Goal: Task Accomplishment & Management: Manage account settings

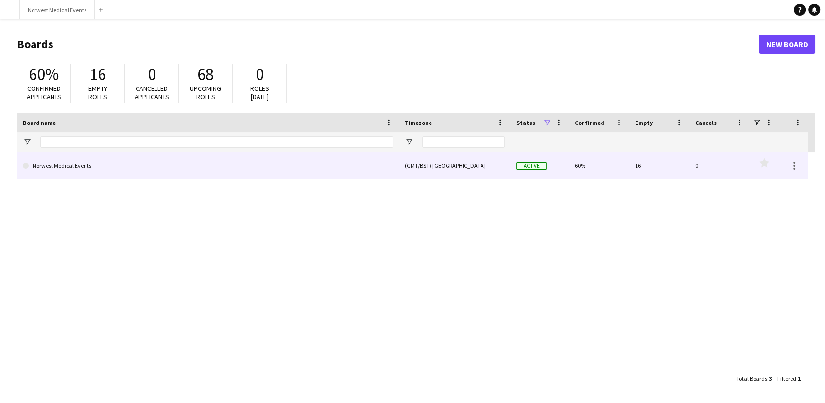
click at [323, 169] on link "Norwest Medical Events" at bounding box center [208, 165] width 370 height 27
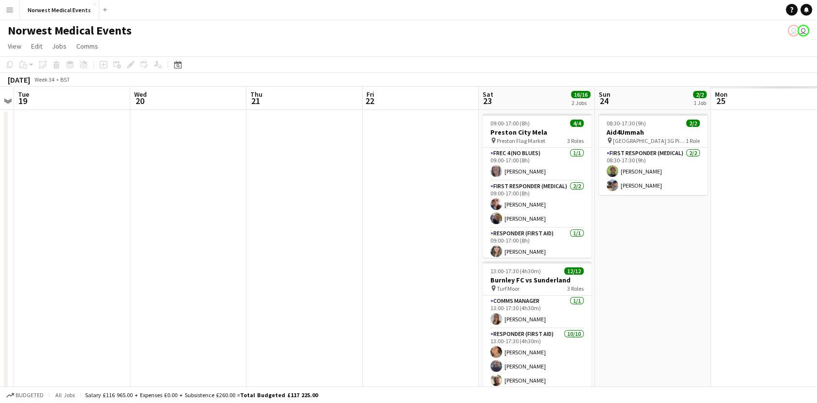
drag, startPoint x: 727, startPoint y: 204, endPoint x: 284, endPoint y: 200, distance: 442.3
click at [110, 200] on app-calendar-viewport "Sat 16 10/10 1 Job Sun 17 27/27 1 Job Mon 18 Tue 19 Wed 20 Thu 21 Fri 22 Sat 23…" at bounding box center [408, 278] width 817 height 383
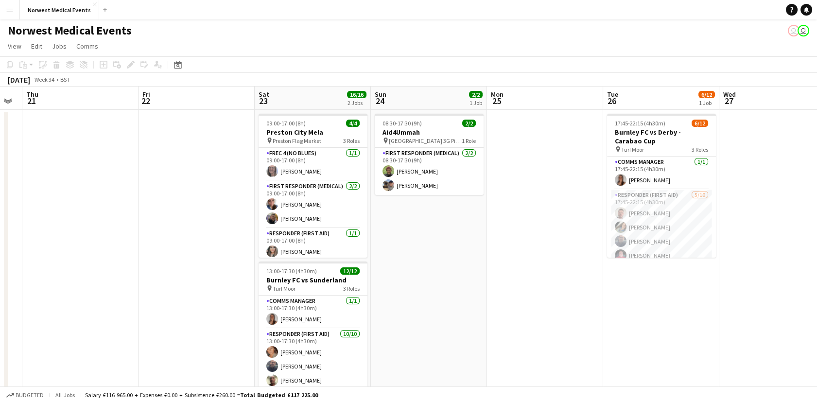
scroll to position [0, 330]
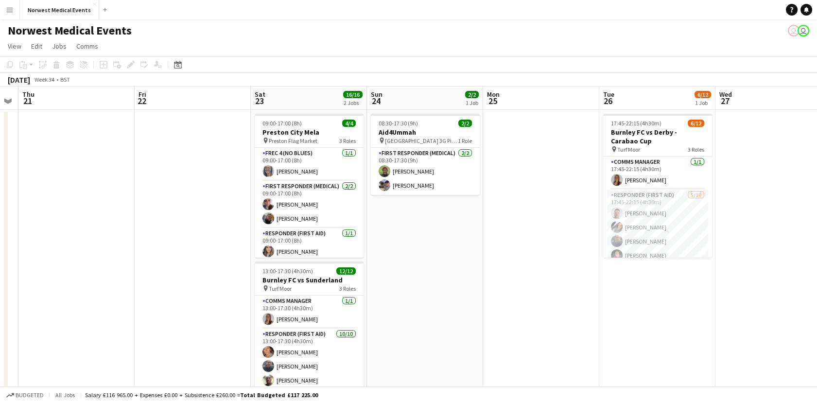
drag, startPoint x: 587, startPoint y: 250, endPoint x: 200, endPoint y: 226, distance: 388.1
click at [200, 226] on app-calendar-viewport "Mon 18 Tue 19 Wed 20 Thu 21 Fri 22 Sat 23 16/16 2 Jobs Sun 24 2/2 1 Job Mon 25 …" at bounding box center [408, 278] width 817 height 383
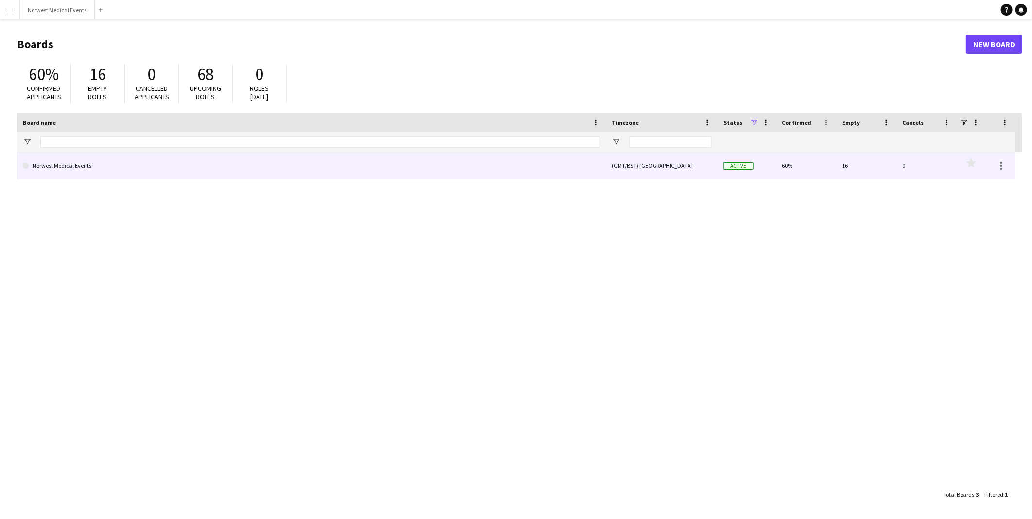
click at [363, 175] on link "Norwest Medical Events" at bounding box center [311, 165] width 577 height 27
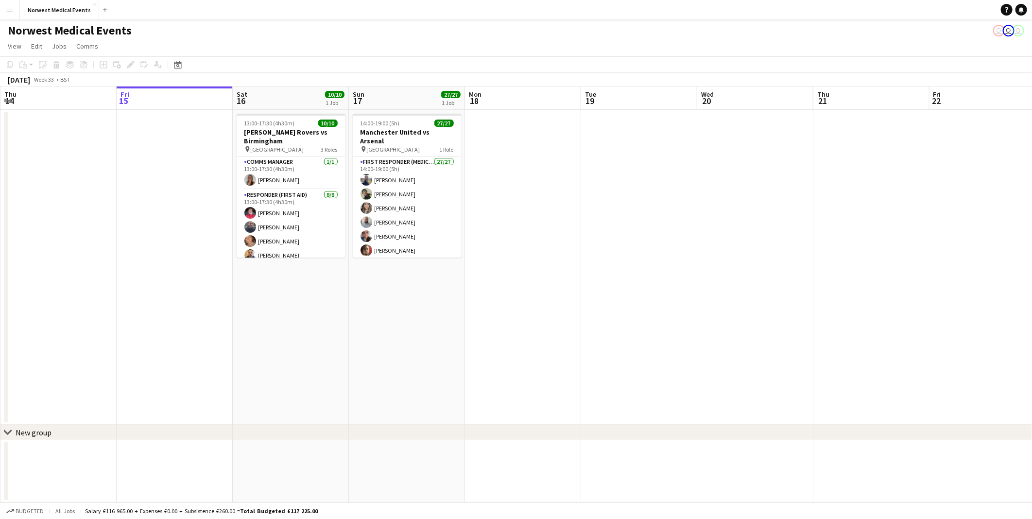
drag, startPoint x: 846, startPoint y: 264, endPoint x: 374, endPoint y: 278, distance: 472.1
click at [309, 278] on app-calendar-viewport "Tue 12 10/10 1 Job Wed 13 Thu 14 Fri 15 Sat 16 10/10 1 Job Sun 17 27/27 1 Job M…" at bounding box center [516, 295] width 1032 height 416
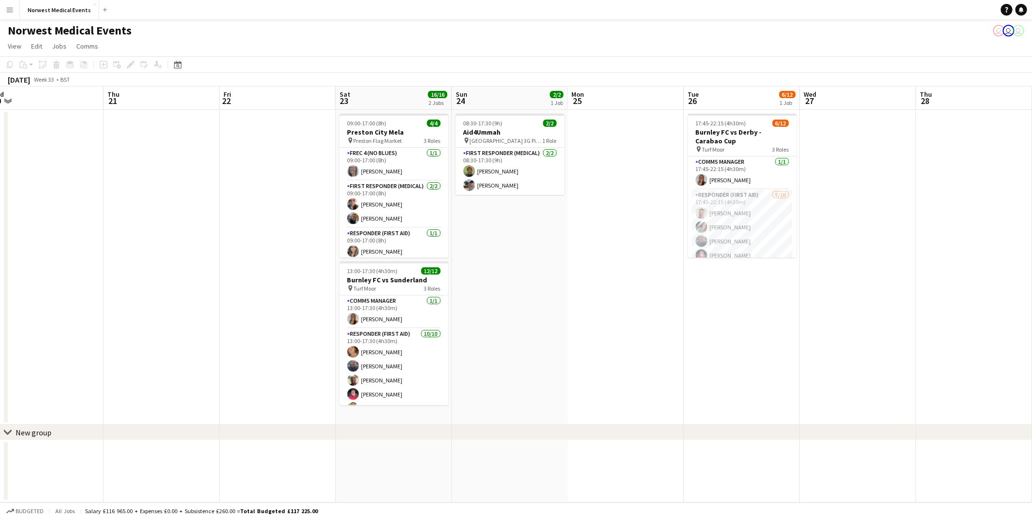
scroll to position [0, 245]
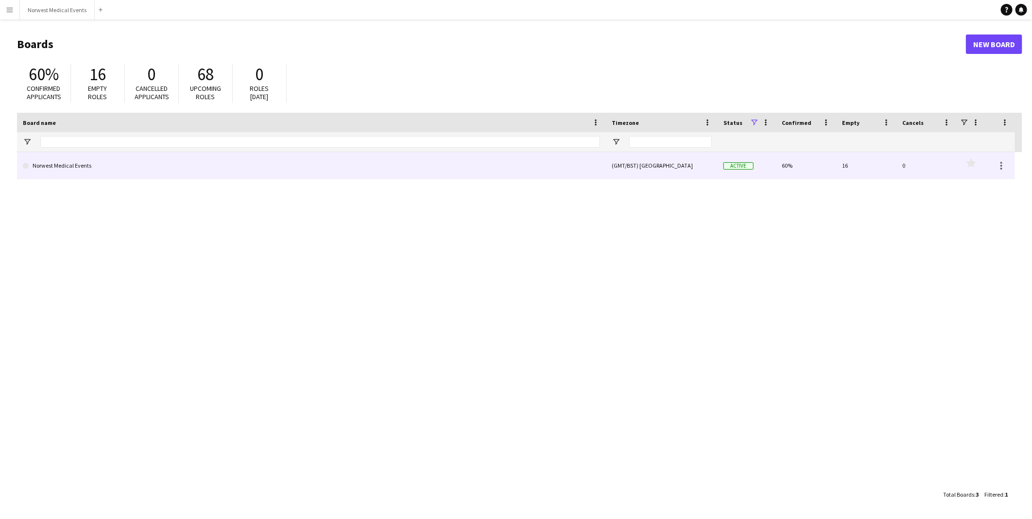
click at [465, 176] on link "Norwest Medical Events" at bounding box center [311, 165] width 577 height 27
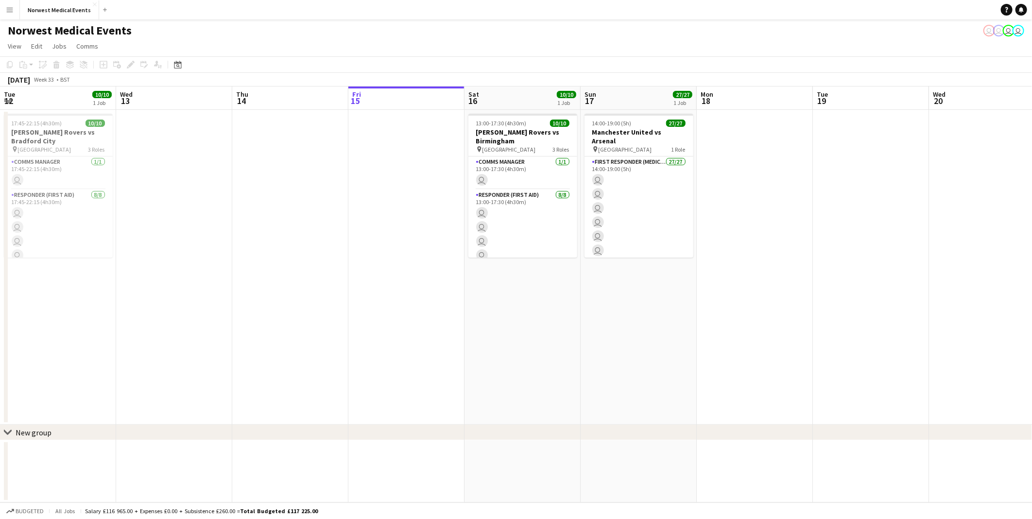
scroll to position [0, 232]
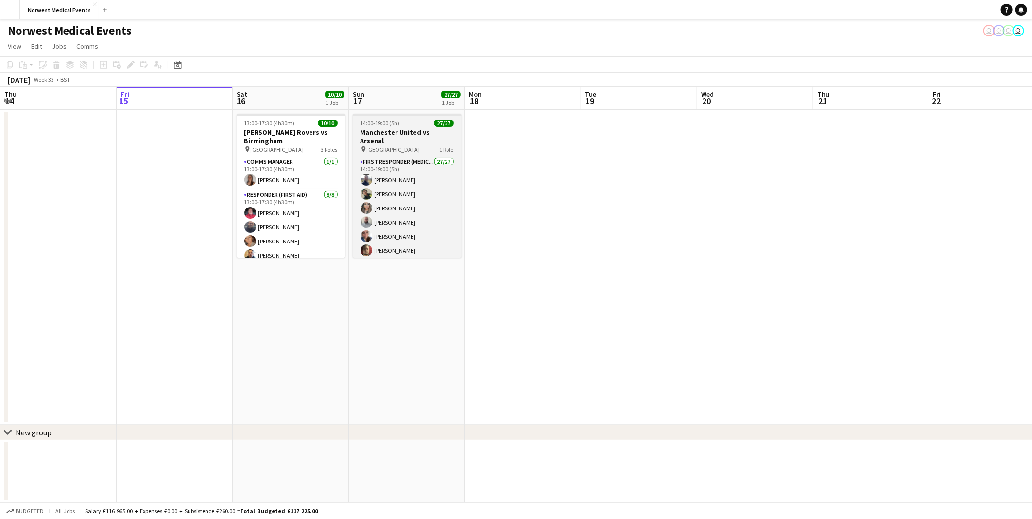
click at [392, 133] on h3 "Manchester United vs Arsenal" at bounding box center [407, 136] width 109 height 17
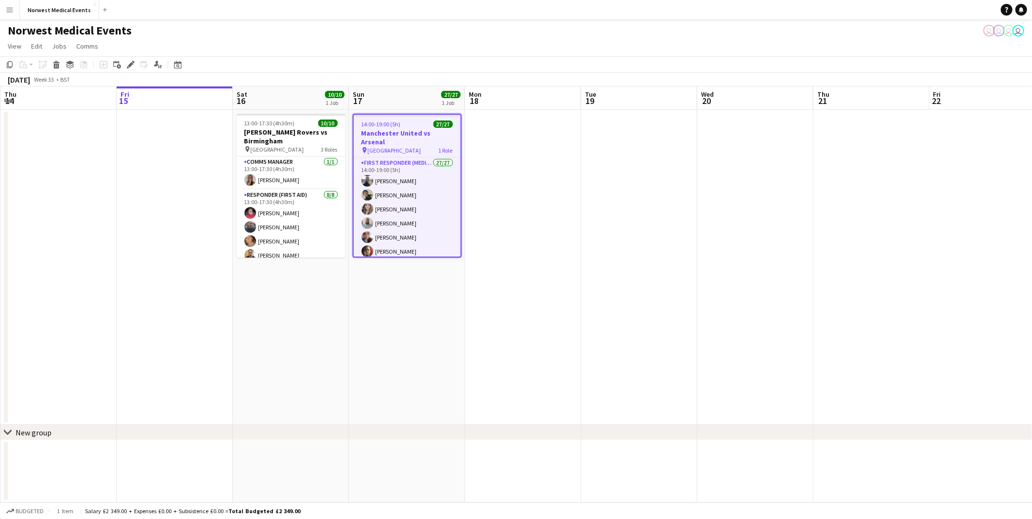
click at [369, 131] on h3 "Manchester United vs Arsenal" at bounding box center [407, 137] width 107 height 17
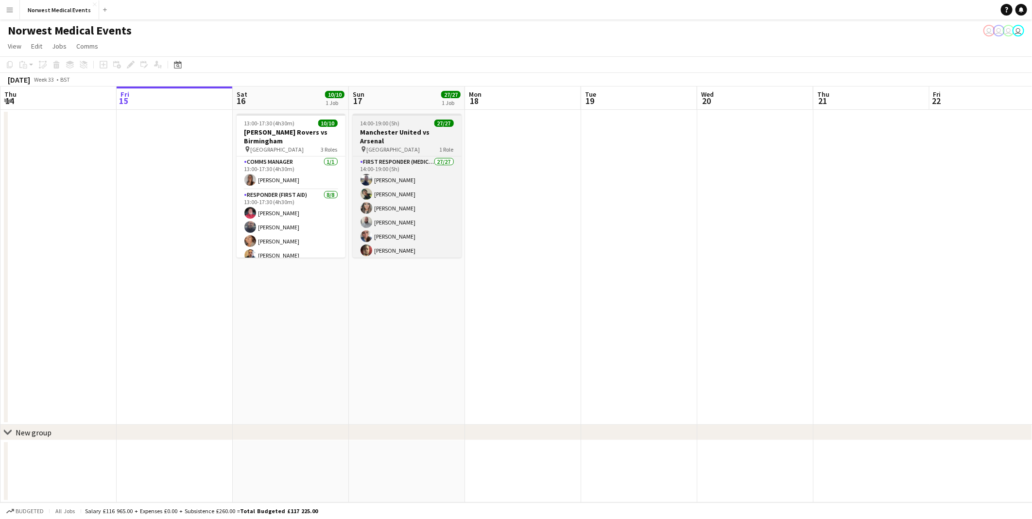
click at [397, 145] on div "pin Old Trafford 1 Role" at bounding box center [407, 149] width 109 height 8
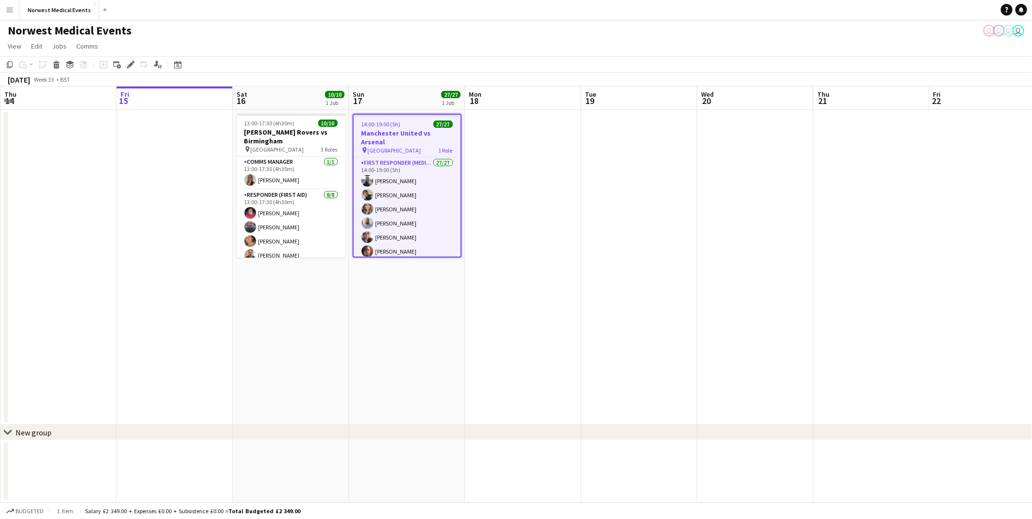
click at [407, 146] on div "pin Old Trafford 1 Role" at bounding box center [407, 150] width 107 height 8
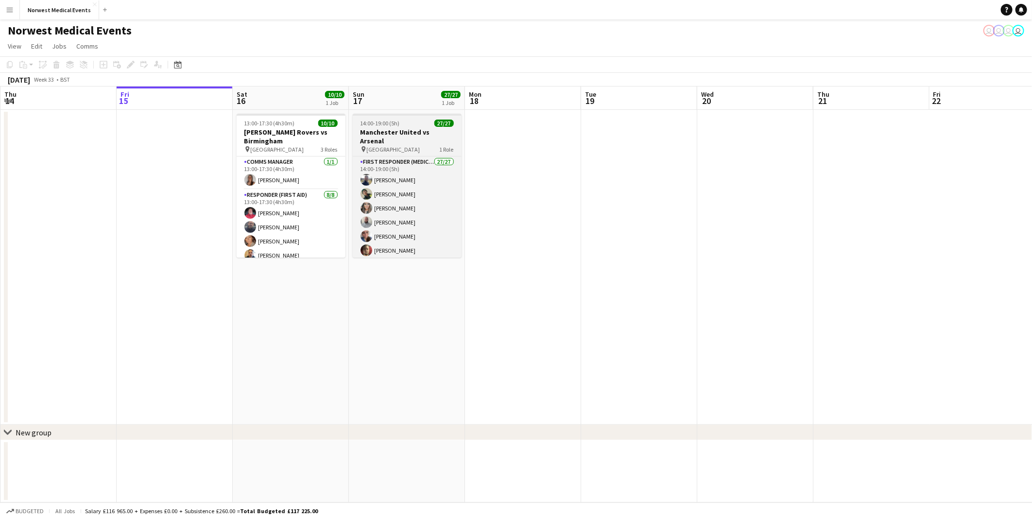
click at [407, 145] on div "pin Old Trafford 1 Role" at bounding box center [407, 149] width 109 height 8
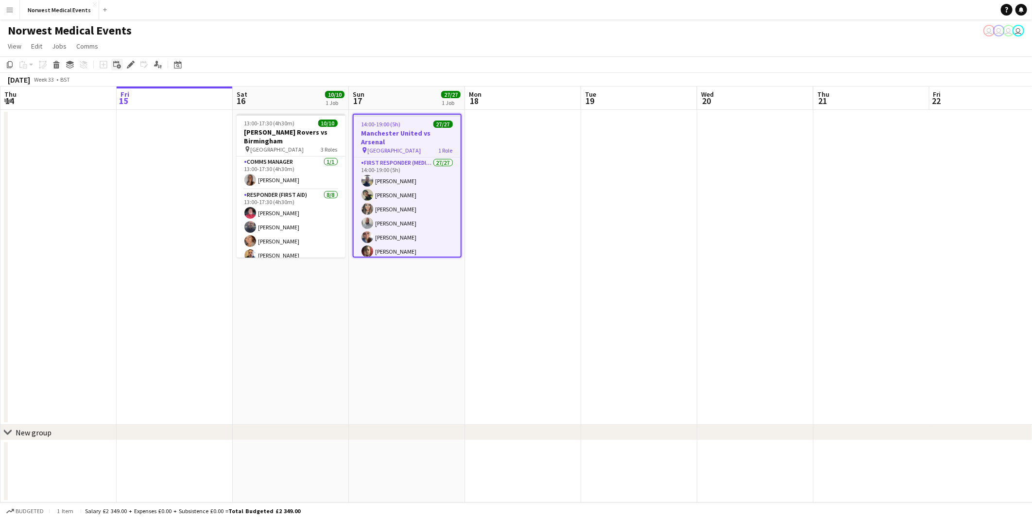
click at [114, 65] on icon "Add linked Job" at bounding box center [117, 65] width 8 height 8
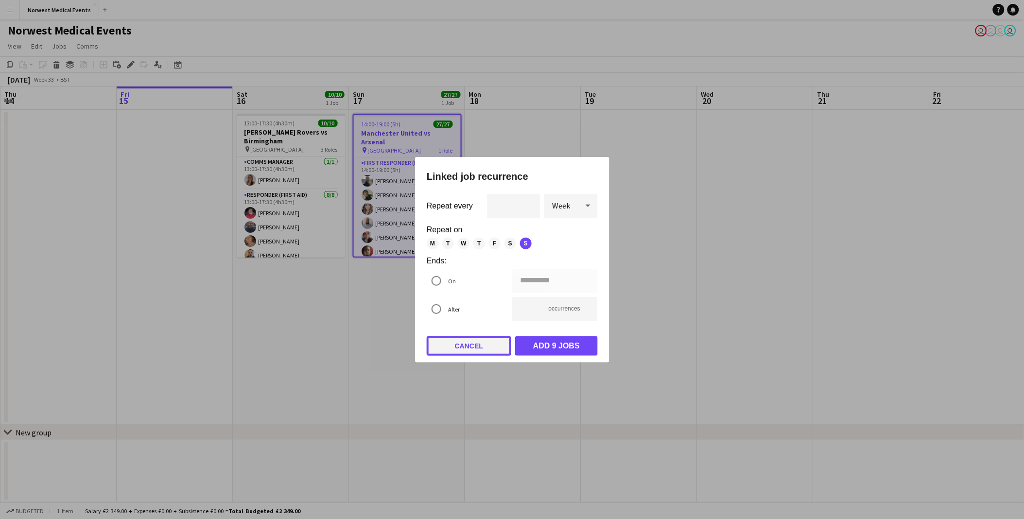
click at [480, 352] on button "Cancel" at bounding box center [469, 345] width 85 height 19
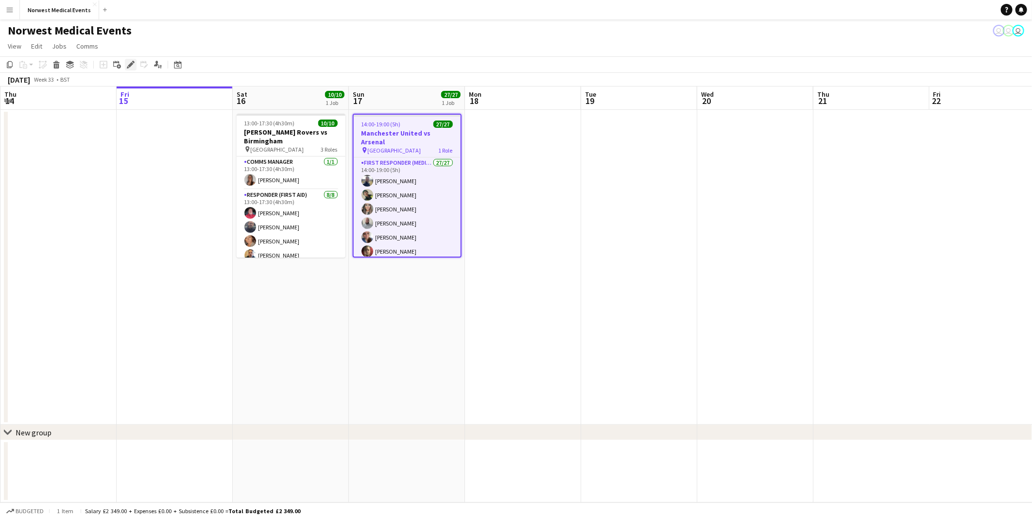
click at [133, 65] on icon "Edit" at bounding box center [131, 65] width 8 height 8
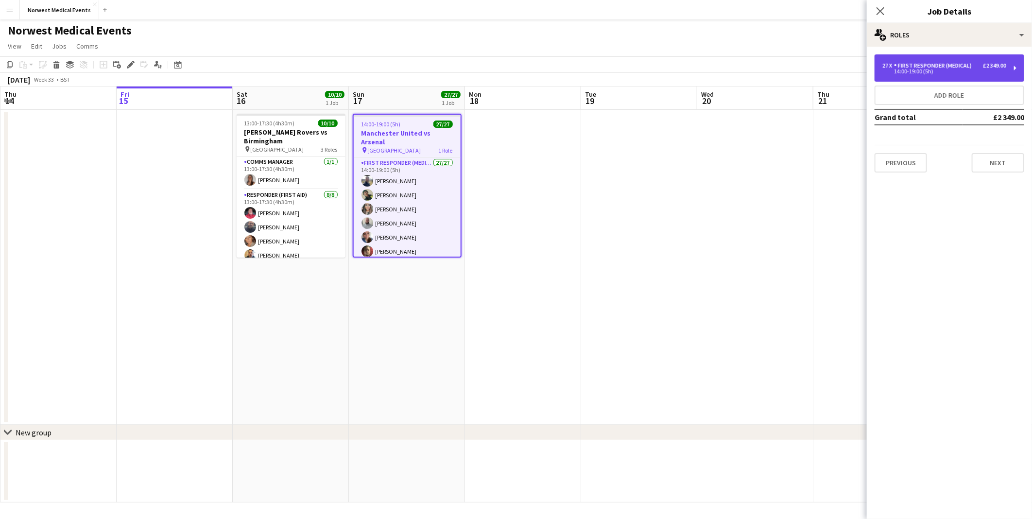
click at [944, 70] on div "14:00-19:00 (5h)" at bounding box center [945, 71] width 124 height 5
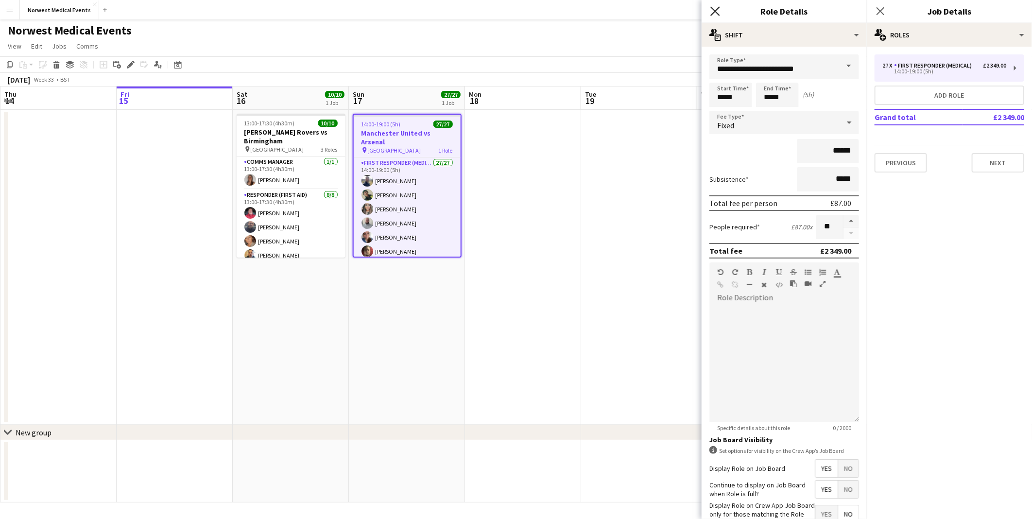
click at [714, 13] on icon at bounding box center [715, 10] width 9 height 9
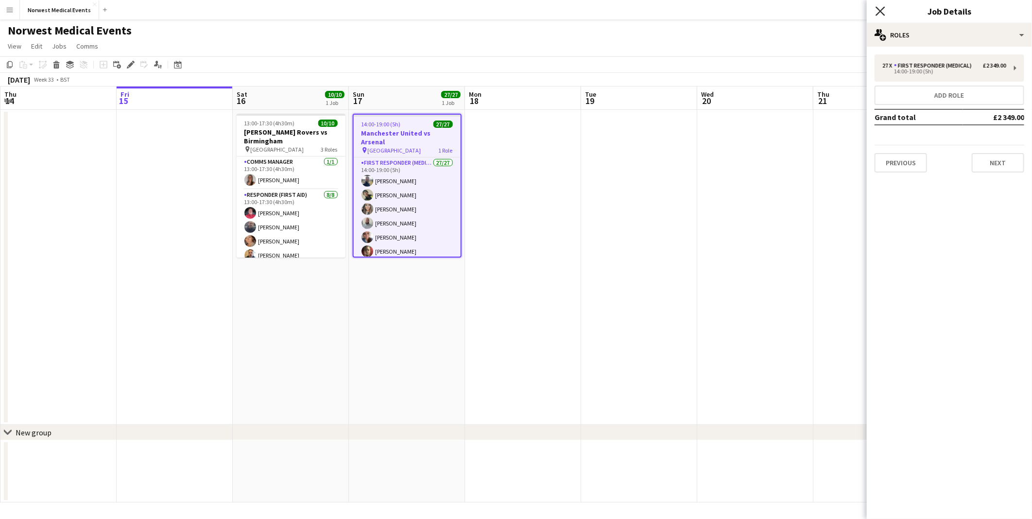
click at [881, 7] on icon "Close pop-in" at bounding box center [880, 10] width 9 height 9
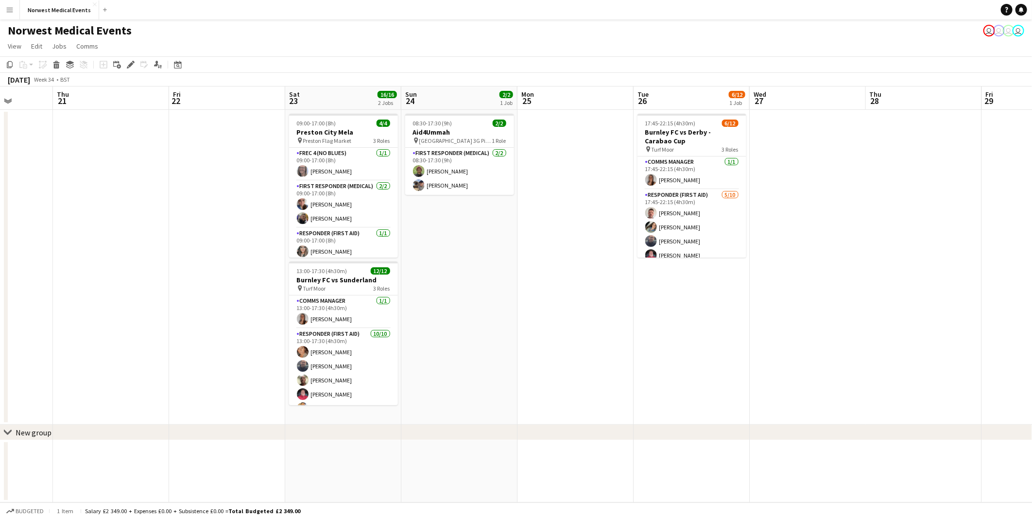
drag, startPoint x: 844, startPoint y: 315, endPoint x: 519, endPoint y: 304, distance: 325.3
click at [108, 304] on app-calendar-viewport "Mon 18 Tue 19 Wed 20 Thu 21 Fri 22 Sat 23 16/16 2 Jobs Sun 24 2/2 1 Job Mon 25 …" at bounding box center [516, 295] width 1032 height 416
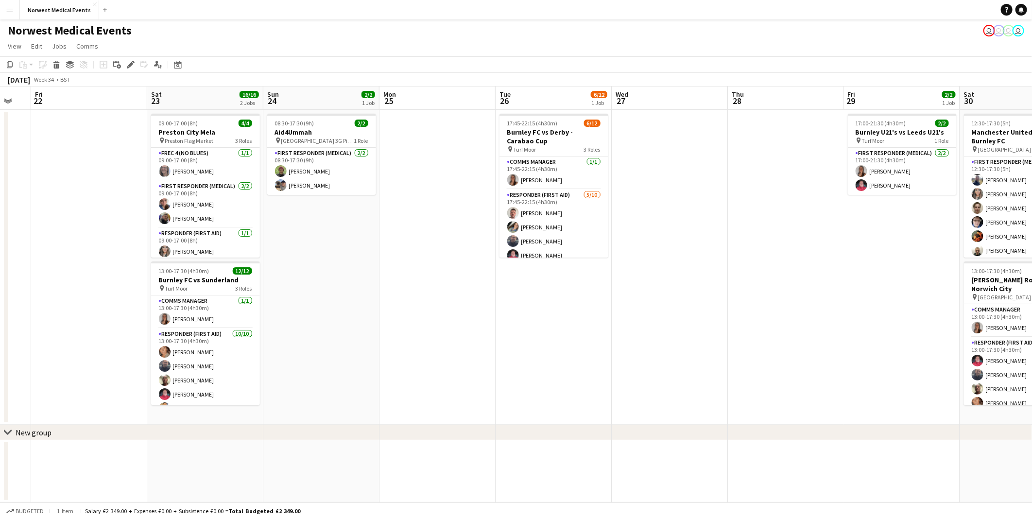
drag, startPoint x: 650, startPoint y: 328, endPoint x: 512, endPoint y: 327, distance: 137.5
click at [512, 327] on app-calendar-viewport "Tue 19 Wed 20 Thu 21 Fri 22 Sat 23 16/16 2 Jobs Sun 24 2/2 1 Job Mon 25 Tue 26 …" at bounding box center [516, 295] width 1032 height 416
click at [553, 230] on app-card-role "Responder (First Aid) 5/10 17:45-22:15 (4h30m) Jordan Preston Erin Gilfoyle Pau…" at bounding box center [554, 270] width 109 height 160
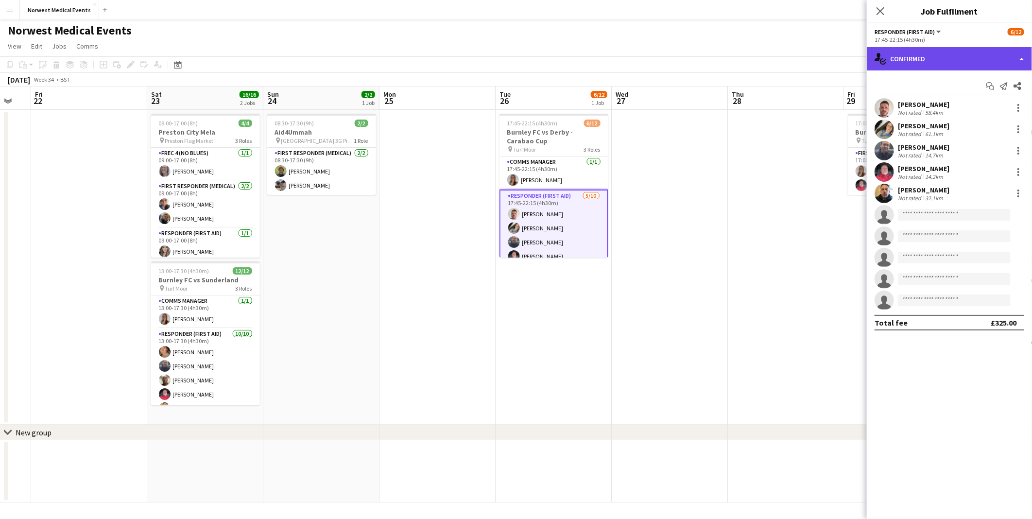
click at [912, 61] on div "single-neutral-actions-check-2 Confirmed" at bounding box center [949, 58] width 165 height 23
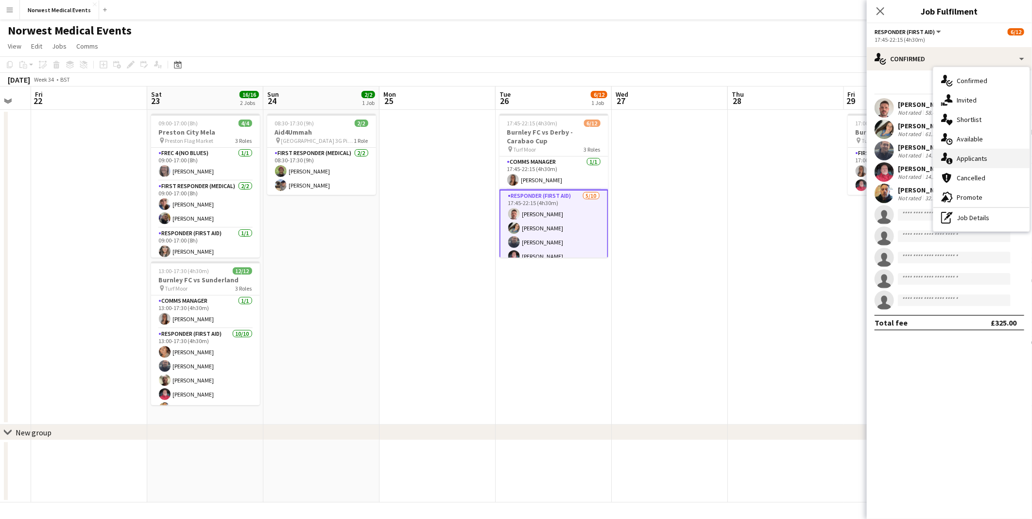
click at [996, 161] on div "single-neutral-actions-information Applicants" at bounding box center [982, 158] width 96 height 19
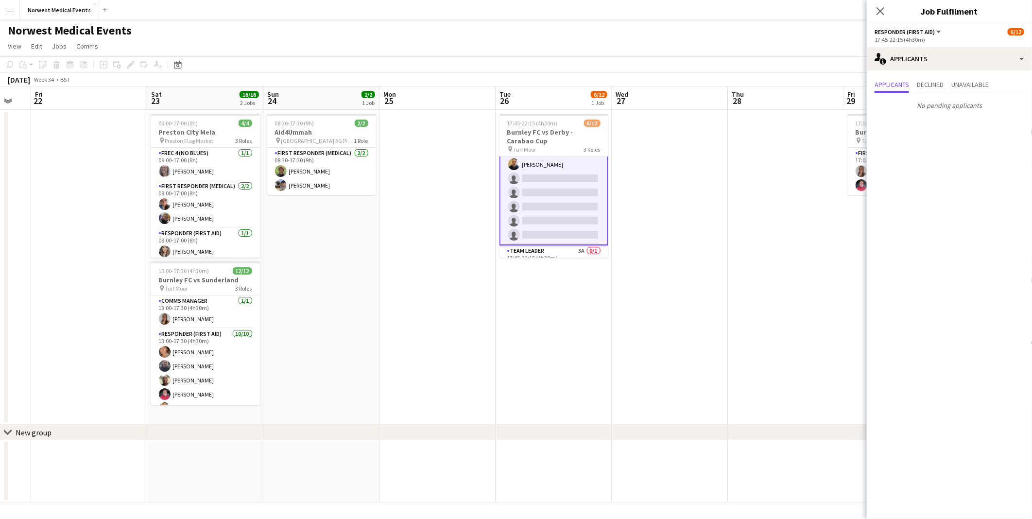
scroll to position [126, 0]
click at [570, 240] on app-card-role "Team Leader 3A 0/1 17:45-22:15 (4h30m) single-neutral-actions" at bounding box center [554, 241] width 109 height 33
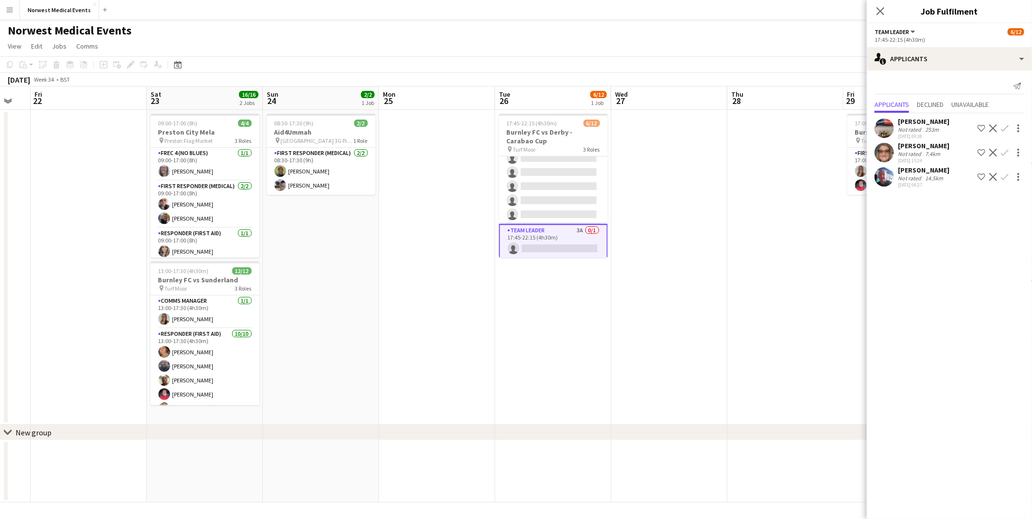
click at [873, 5] on div "Close pop-in" at bounding box center [880, 11] width 27 height 22
click at [880, 15] on icon "Close pop-in" at bounding box center [880, 10] width 9 height 9
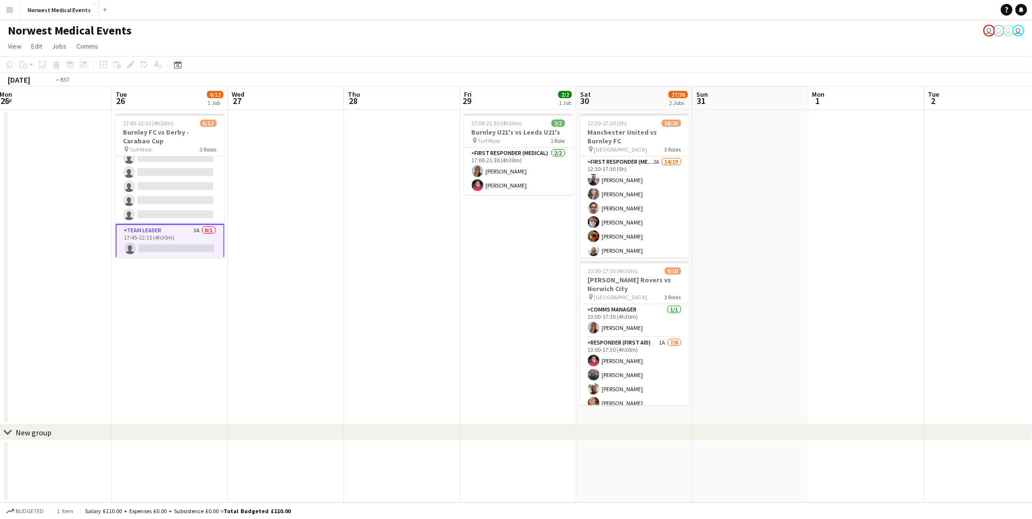
scroll to position [0, 372]
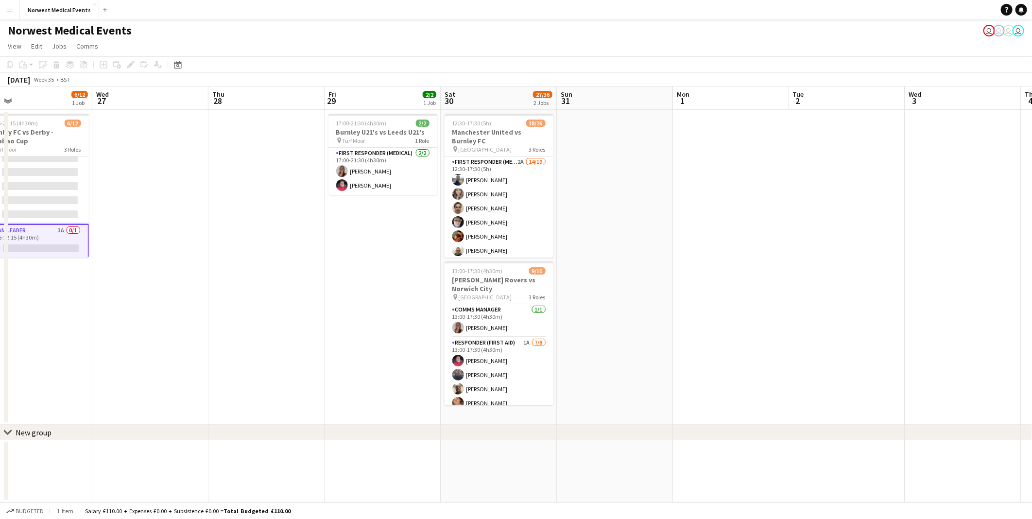
drag, startPoint x: 886, startPoint y: 253, endPoint x: 366, endPoint y: 244, distance: 519.2
click at [366, 244] on app-calendar-viewport "Sat 23 16/16 2 Jobs Sun 24 2/2 1 Job Mon 25 Tue 26 6/12 1 Job Wed 27 Thu 28 Fri…" at bounding box center [516, 295] width 1032 height 416
click at [510, 193] on app-card-role "First Responder (Medical) 2A 14/19 12:30-17:30 (5h) Rory Murphy Kayleigh O'Donn…" at bounding box center [499, 300] width 109 height 287
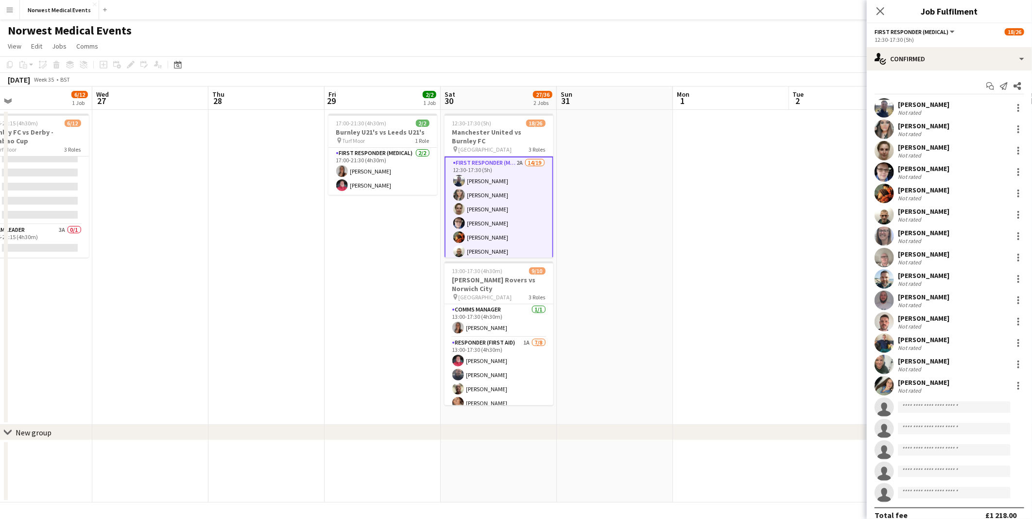
scroll to position [125, 0]
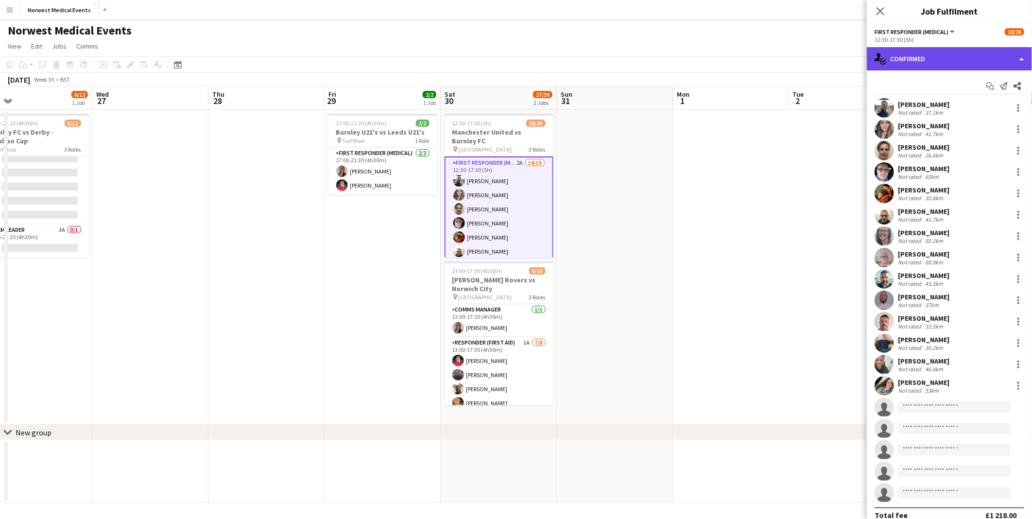
click at [943, 62] on div "single-neutral-actions-check-2 Confirmed" at bounding box center [949, 58] width 165 height 23
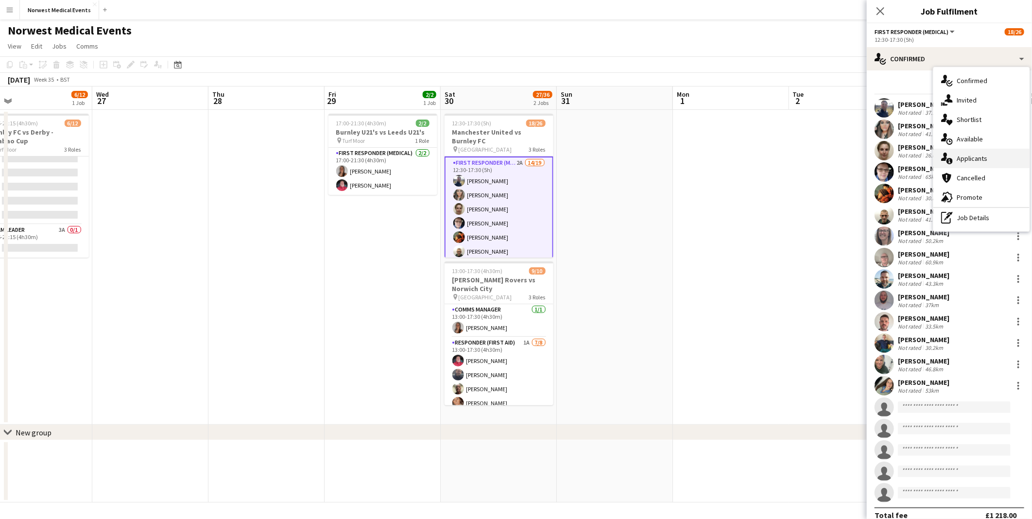
click at [973, 162] on div "single-neutral-actions-information Applicants" at bounding box center [982, 158] width 96 height 19
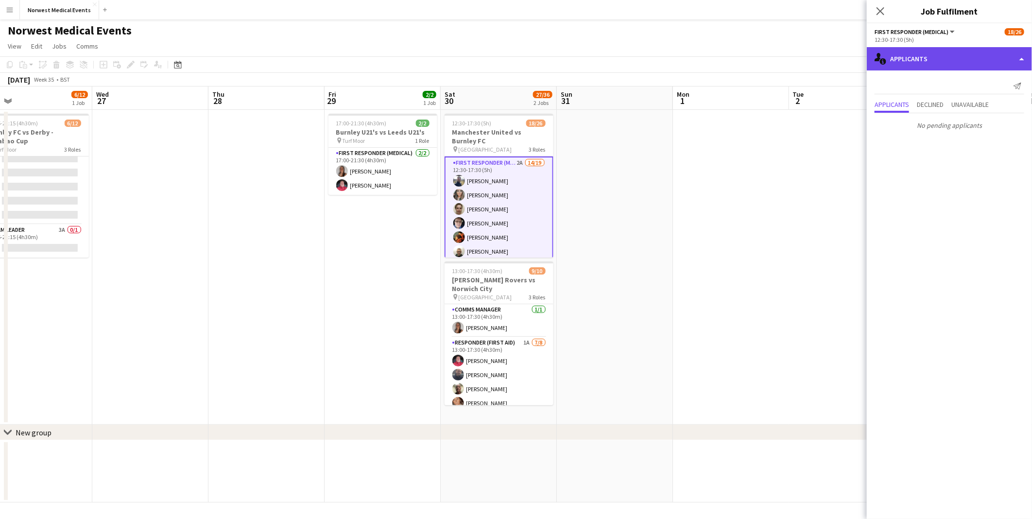
click at [936, 62] on div "single-neutral-actions-information Applicants" at bounding box center [949, 58] width 165 height 23
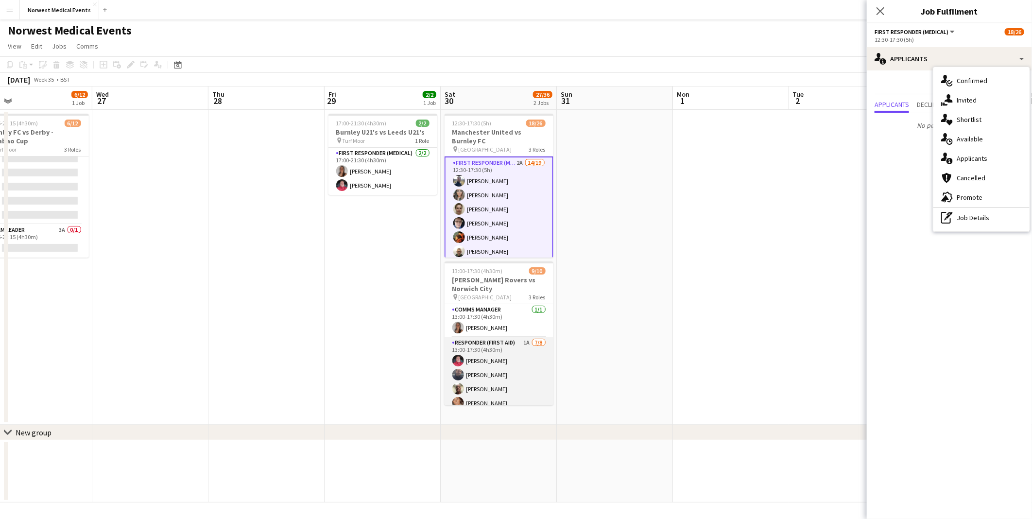
click at [496, 393] on app-card-role "Responder (First Aid) 1A 7/8 13:00-17:30 (4h30m) Mark Smith Paul Walmsley John …" at bounding box center [499, 403] width 109 height 132
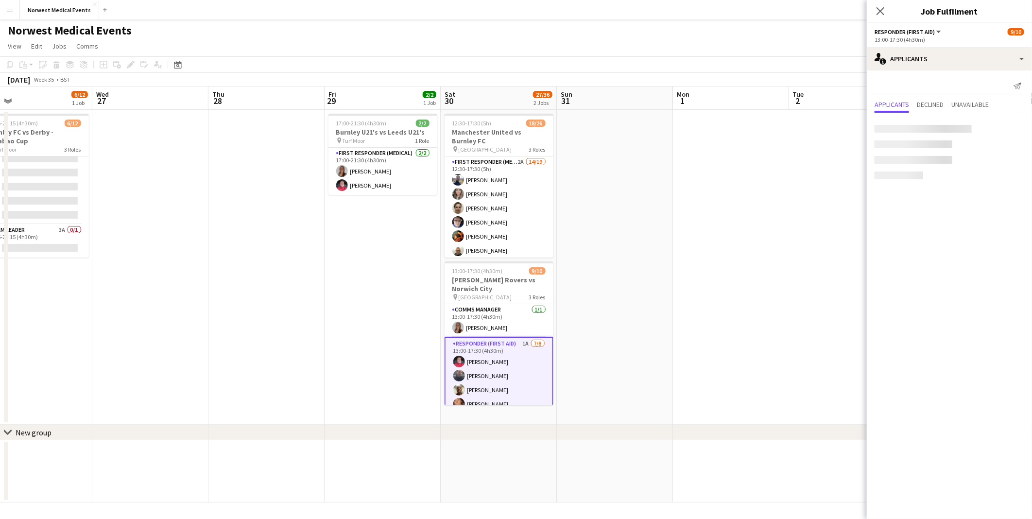
scroll to position [0, 373]
click at [491, 367] on app-card-role "Responder (First Aid) 1A 7/8 13:00-17:30 (4h30m) Mark Smith Paul Walmsley John …" at bounding box center [498, 404] width 109 height 134
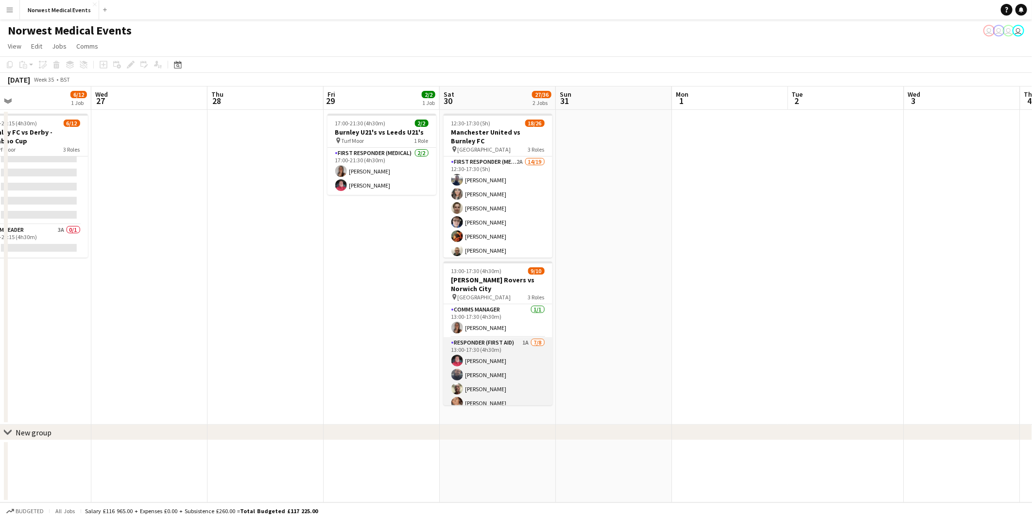
click at [491, 367] on app-card-role "Responder (First Aid) 1A 7/8 13:00-17:30 (4h30m) Mark Smith Paul Walmsley John …" at bounding box center [498, 403] width 109 height 132
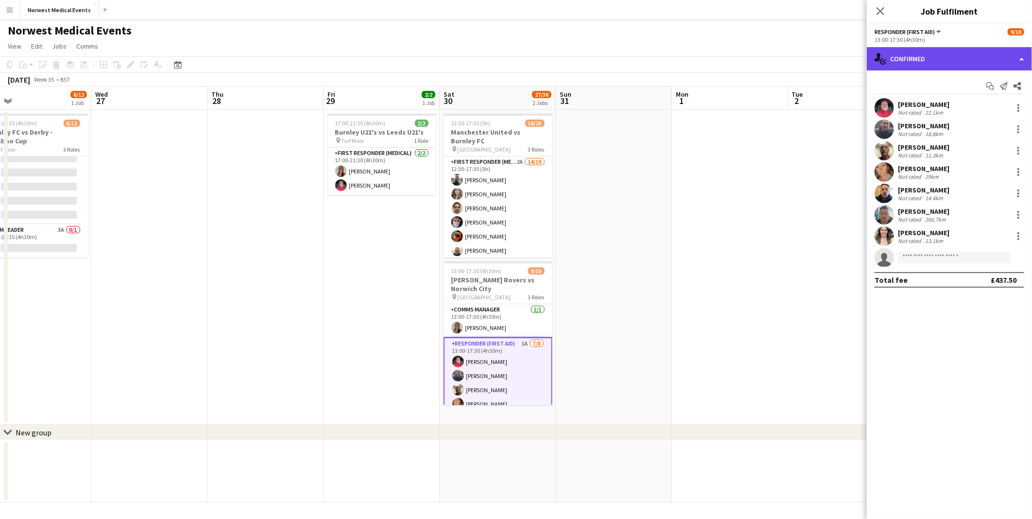
click at [885, 60] on icon at bounding box center [884, 60] width 5 height 3
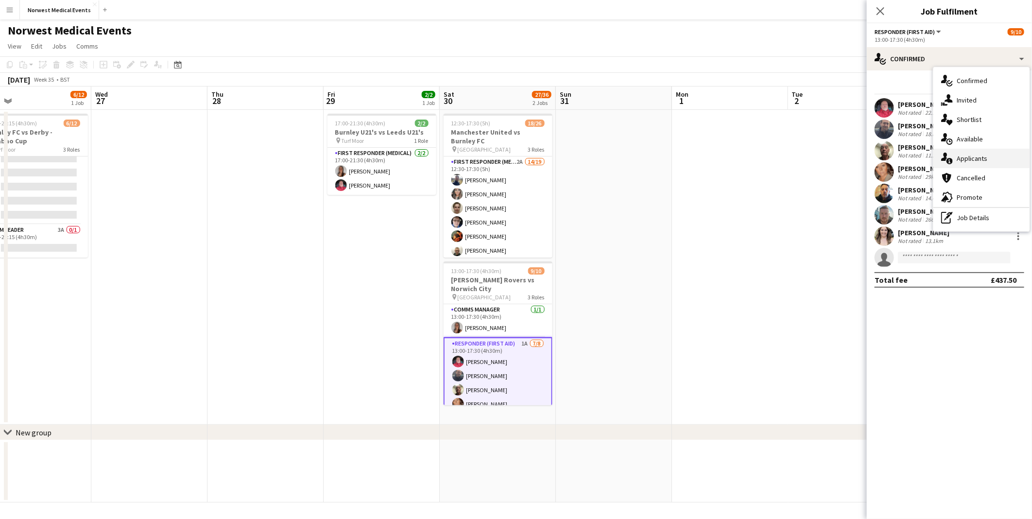
click at [975, 156] on div "single-neutral-actions-information Applicants" at bounding box center [982, 158] width 96 height 19
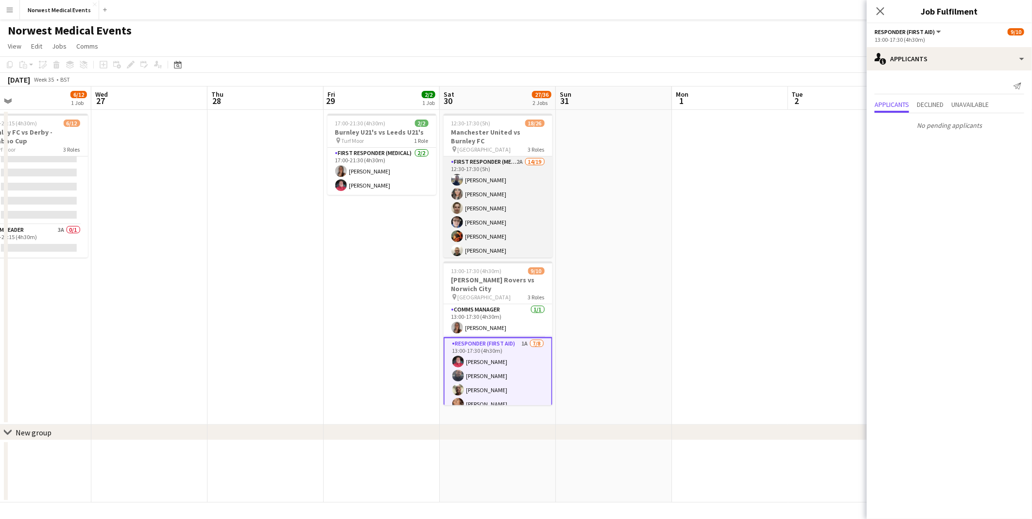
click at [511, 189] on app-card-role "First Responder (Medical) 2A 14/19 12:30-17:30 (5h) Rory Murphy Kayleigh O'Donn…" at bounding box center [498, 300] width 109 height 287
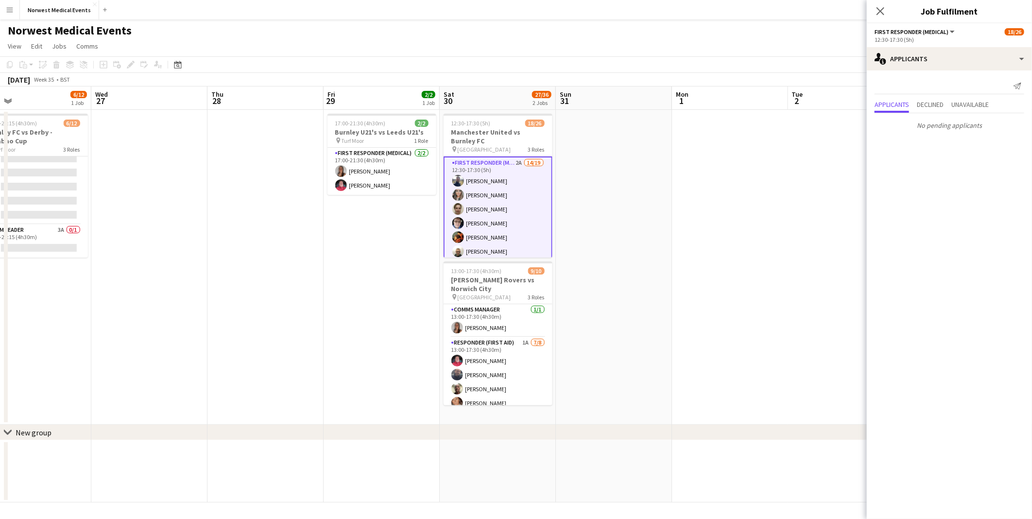
scroll to position [323, 0]
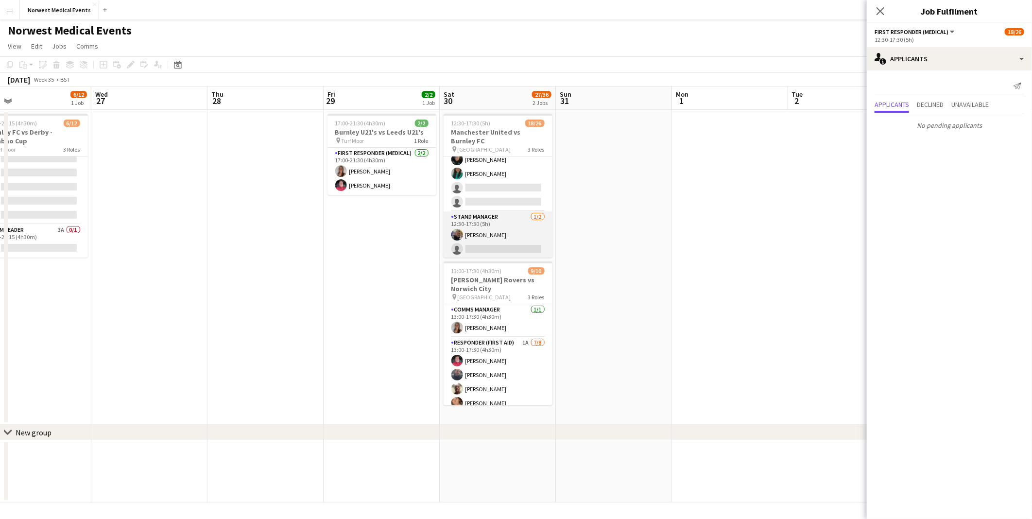
click at [504, 222] on app-card-role "Stand Manager 1/2 12:30-17:30 (5h) Jordan Marsden single-neutral-actions" at bounding box center [498, 234] width 109 height 47
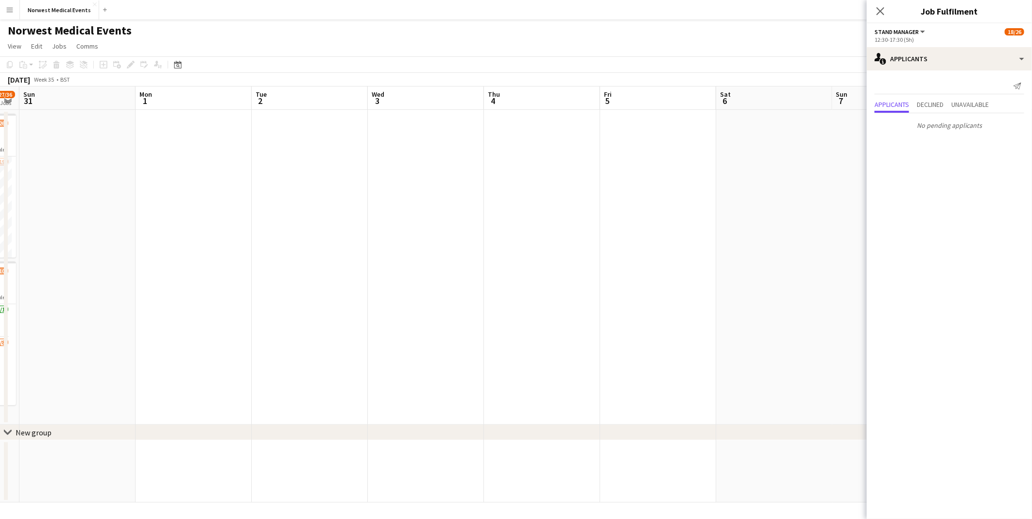
drag, startPoint x: 794, startPoint y: 279, endPoint x: 138, endPoint y: 270, distance: 655.7
click at [138, 270] on app-calendar-viewport "Thu 28 Fri 29 2/2 1 Job Sat 30 27/36 2 Jobs Sun 31 Mon 1 Tue 2 Wed 3 Thu 4 Fri …" at bounding box center [516, 295] width 1032 height 416
drag, startPoint x: 672, startPoint y: 269, endPoint x: -143, endPoint y: 266, distance: 815.1
click at [0, 266] on html "Menu Boards Boards Boards All jobs Status Workforce Workforce My Workforce Recr…" at bounding box center [516, 259] width 1032 height 519
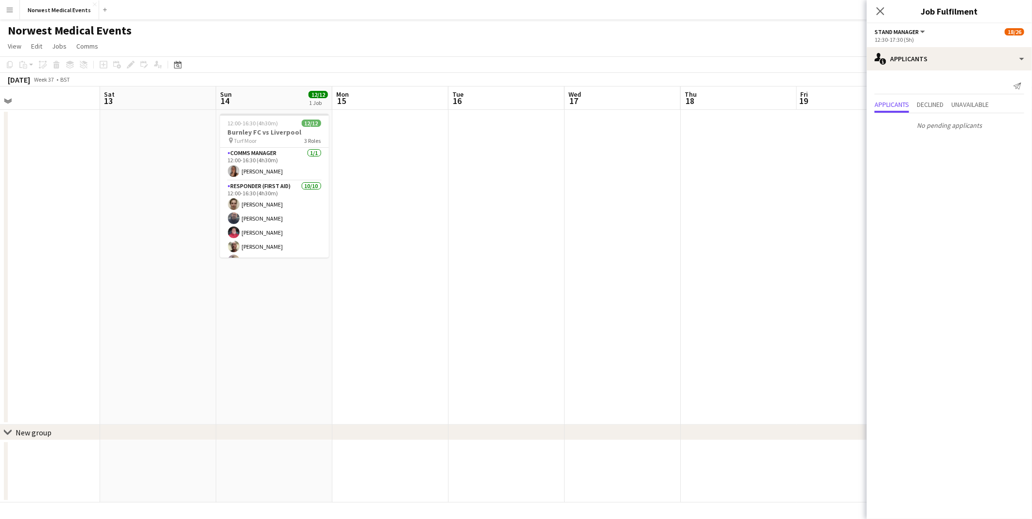
drag, startPoint x: 513, startPoint y: 266, endPoint x: 1, endPoint y: 270, distance: 511.3
click at [0, 268] on html "Menu Boards Boards Boards All jobs Status Workforce Workforce My Workforce Recr…" at bounding box center [516, 259] width 1032 height 519
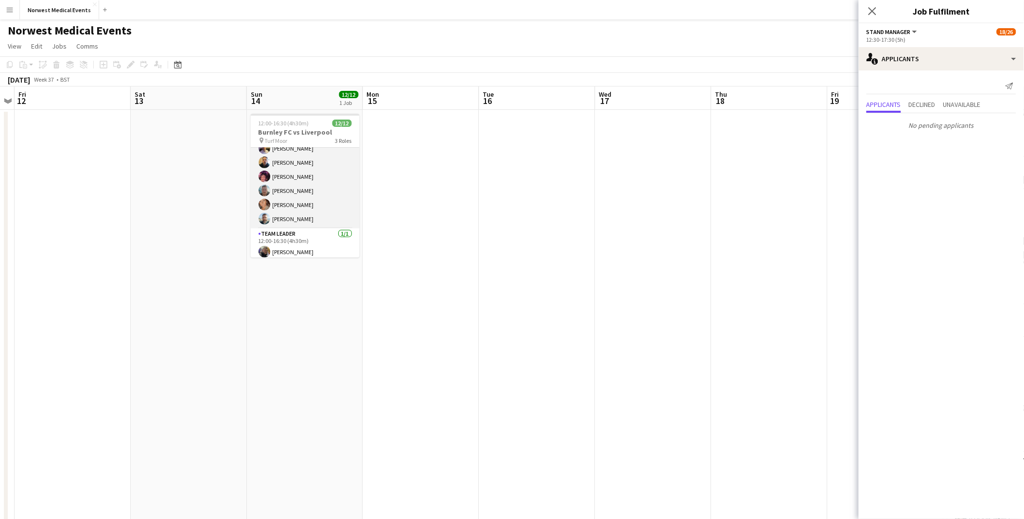
scroll to position [116, 0]
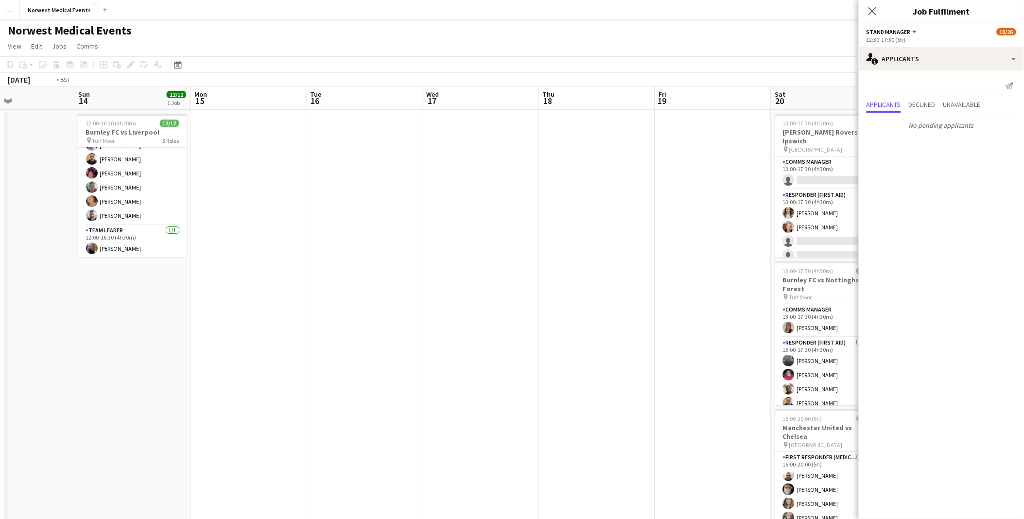
drag, startPoint x: 721, startPoint y: 250, endPoint x: 21, endPoint y: 271, distance: 700.7
click at [21, 271] on app-calendar-viewport "Wed 10 Thu 11 Fri 12 Sat 13 Sun 14 12/12 1 Job Mon 15 Tue 16 Wed 17 Thu 18 Fri …" at bounding box center [512, 352] width 1024 height 531
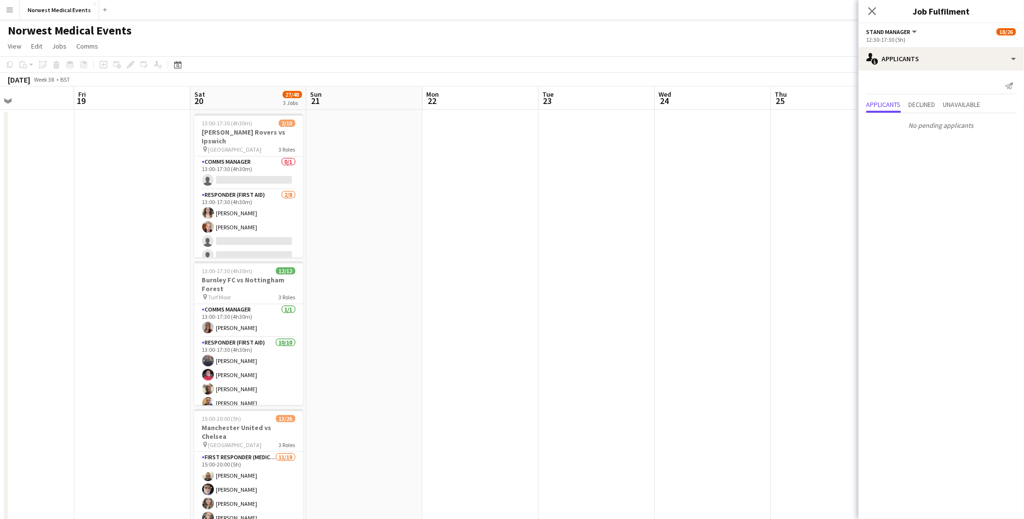
scroll to position [0, 337]
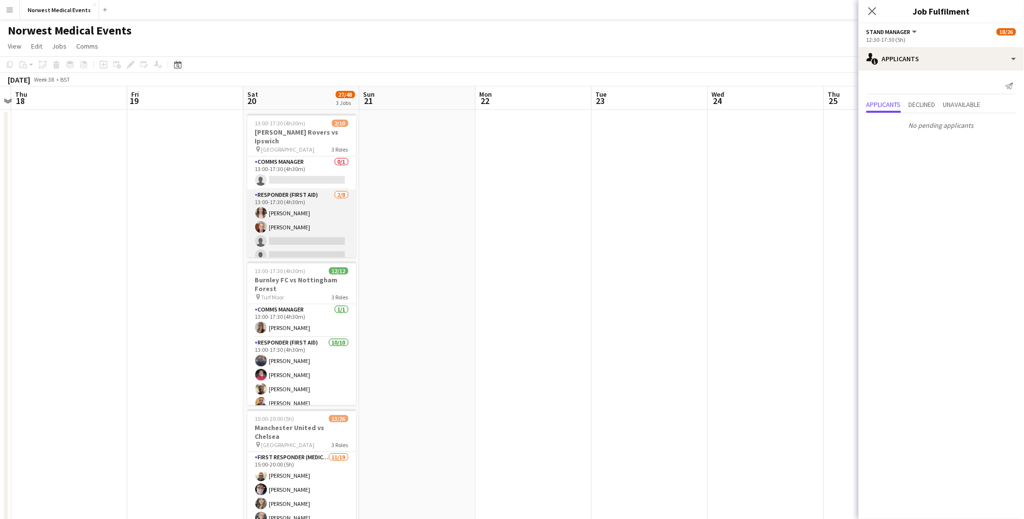
click at [302, 217] on app-card-role "Responder (First Aid) 2/8 13:00-17:30 (4h30m) Rebecca Vose Doug Black single-ne…" at bounding box center [301, 256] width 109 height 132
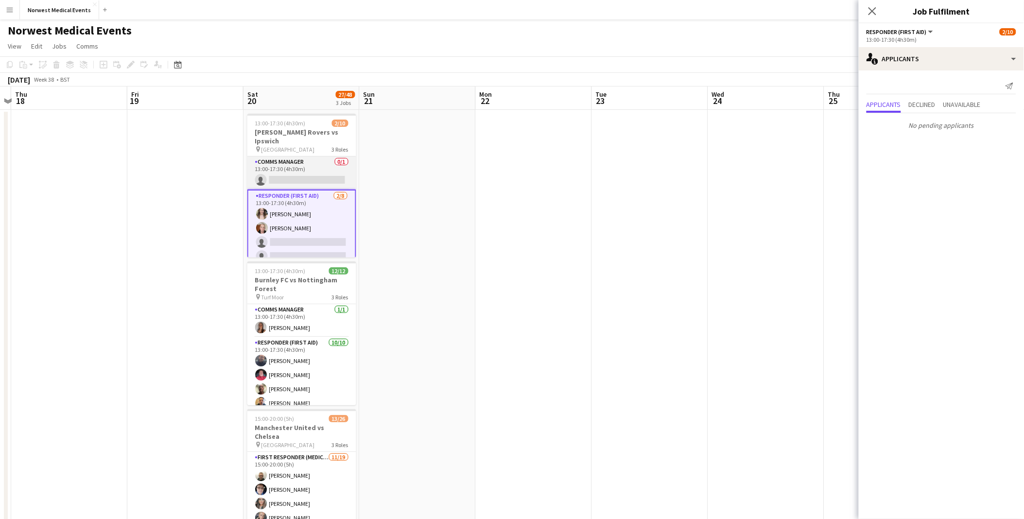
click at [300, 174] on app-card-role "Comms Manager 0/1 13:00-17:30 (4h30m) single-neutral-actions" at bounding box center [301, 173] width 109 height 33
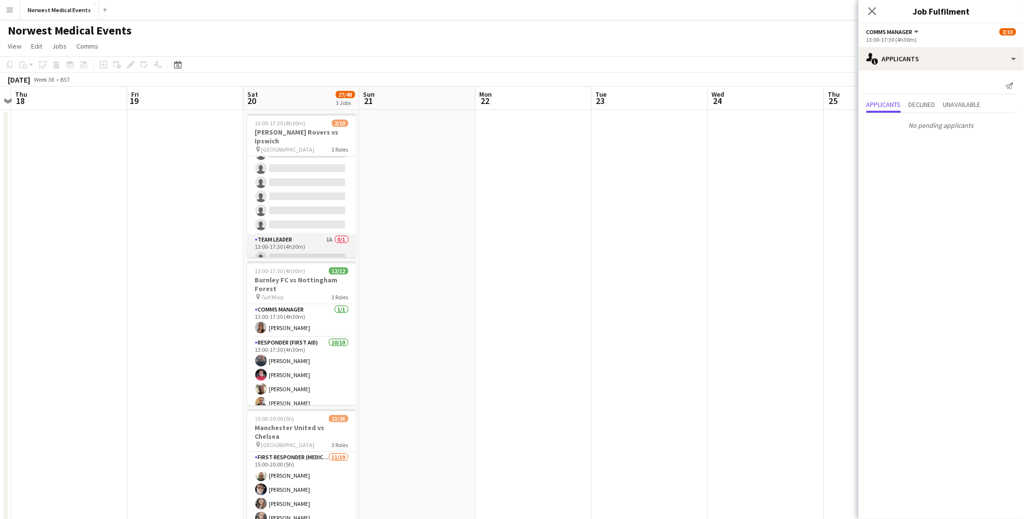
click at [301, 240] on app-card-role "Team Leader 1A 0/1 13:00-17:30 (4h30m) single-neutral-actions" at bounding box center [301, 250] width 109 height 33
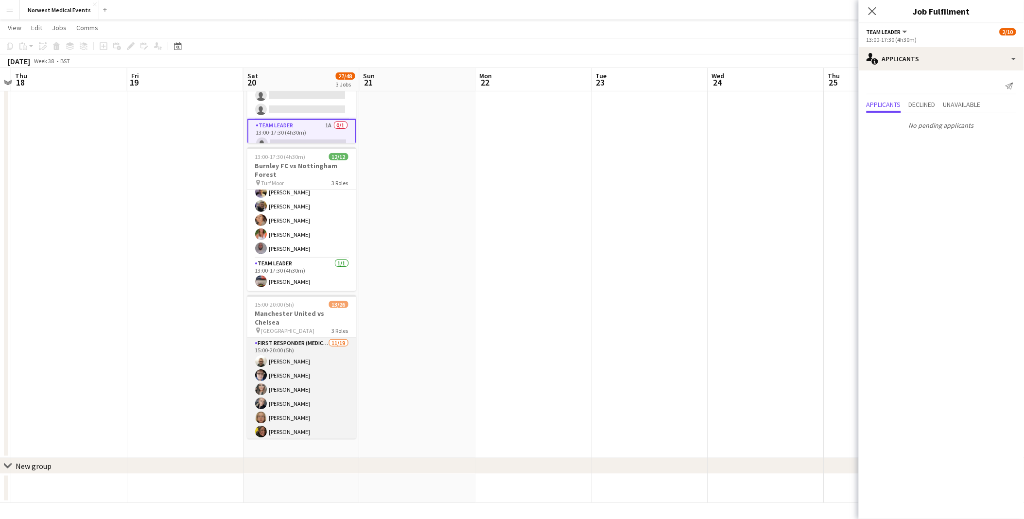
scroll to position [270, 0]
click at [291, 400] on app-card-role "Senior Responder (FREC 4 or Above) 2/5 15:00-20:00 (5h) David Bates Laura Rimme…" at bounding box center [301, 399] width 109 height 89
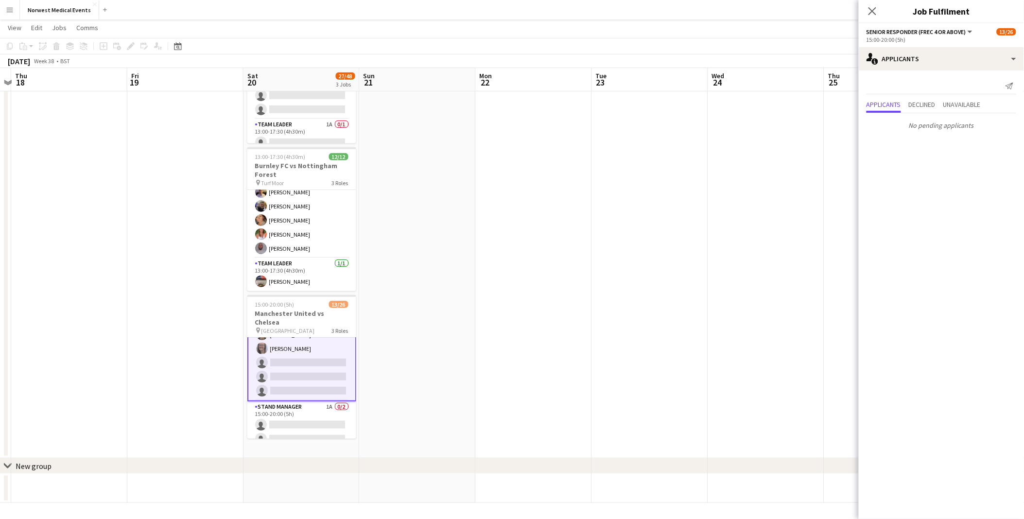
click at [291, 401] on app-card-role "Stand Manager 1A 0/2 15:00-20:00 (5h) single-neutral-actions single-neutral-act…" at bounding box center [301, 424] width 109 height 47
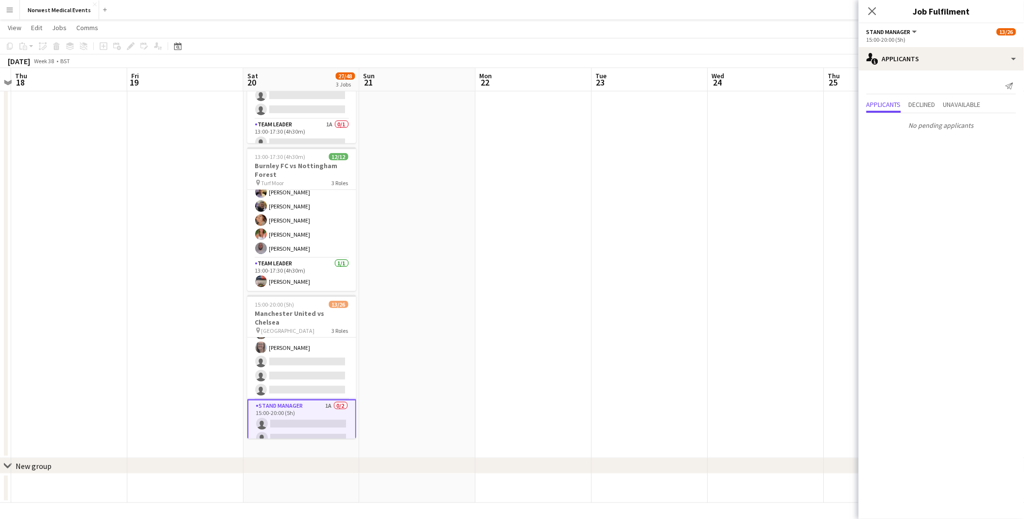
scroll to position [314, 0]
click at [878, 16] on div "Close pop-in" at bounding box center [872, 11] width 27 height 22
